Goal: Find contact information: Find contact information

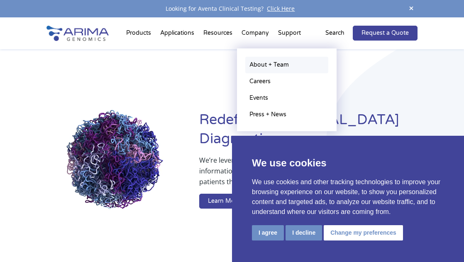
click at [264, 63] on link "About + Team" at bounding box center [286, 65] width 83 height 17
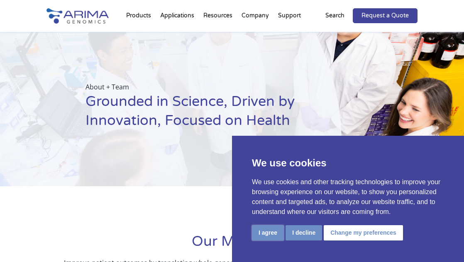
click at [269, 231] on button "I agree" at bounding box center [268, 233] width 32 height 15
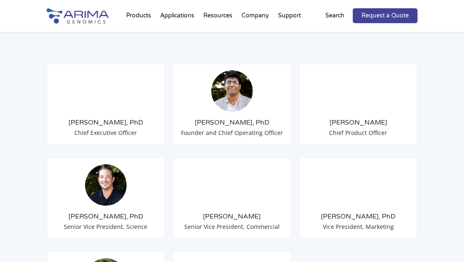
scroll to position [670, 0]
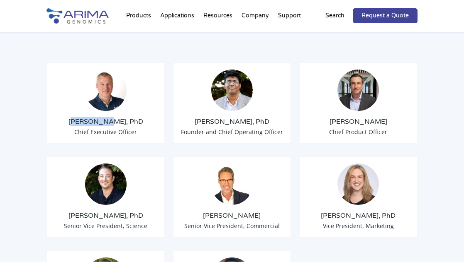
drag, startPoint x: 112, startPoint y: 111, endPoint x: 85, endPoint y: 113, distance: 27.9
click at [85, 117] on h3 "[PERSON_NAME], PhD" at bounding box center [105, 121] width 104 height 9
click at [81, 117] on h3 "[PERSON_NAME], PhD" at bounding box center [105, 121] width 104 height 9
drag, startPoint x: 81, startPoint y: 112, endPoint x: 110, endPoint y: 111, distance: 29.0
click at [112, 117] on h3 "[PERSON_NAME], PhD" at bounding box center [105, 121] width 104 height 9
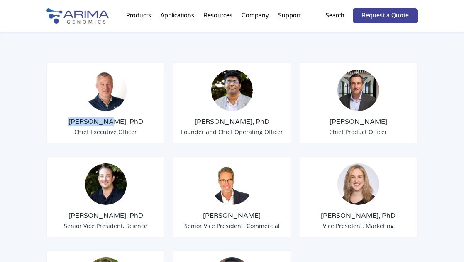
copy h3 "[PERSON_NAME]"
